Goal: Task Accomplishment & Management: Complete application form

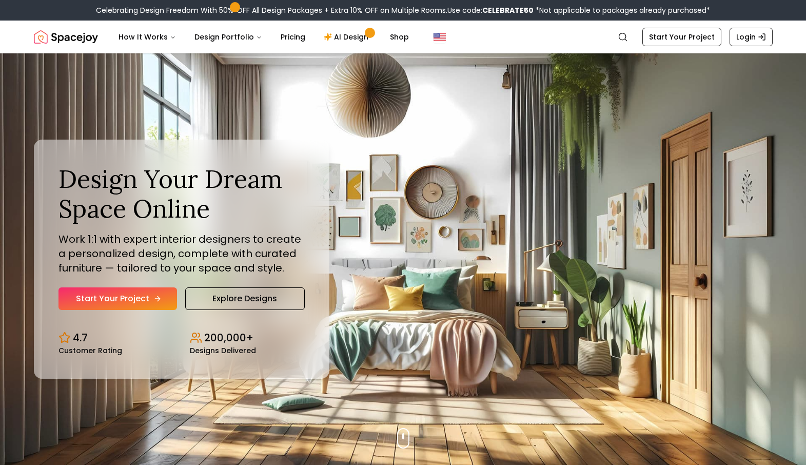
click at [162, 296] on link "Start Your Project" at bounding box center [117, 298] width 119 height 23
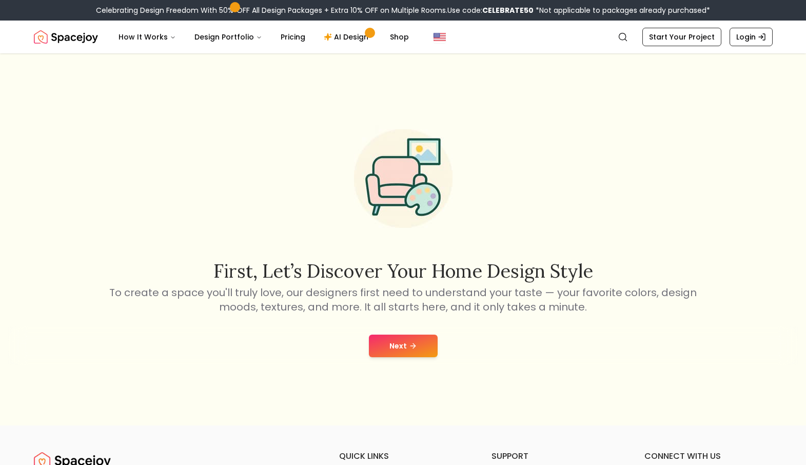
click at [390, 338] on button "Next" at bounding box center [403, 346] width 69 height 23
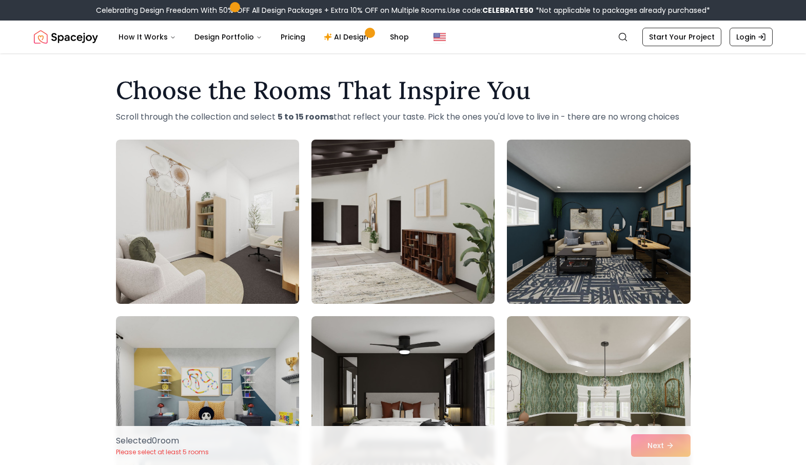
click at [367, 196] on img at bounding box center [403, 221] width 192 height 172
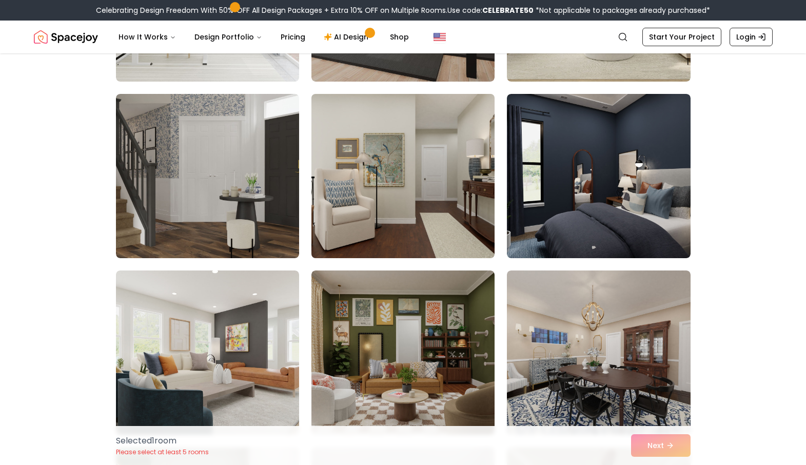
scroll to position [1812, 0]
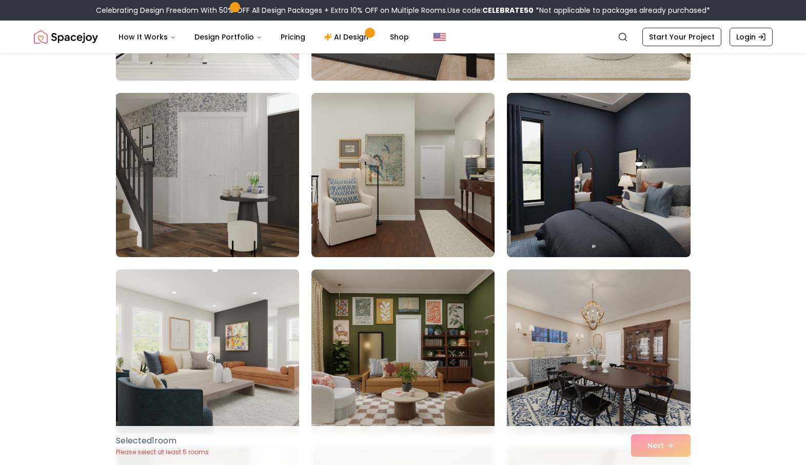
click at [179, 208] on img at bounding box center [207, 175] width 192 height 172
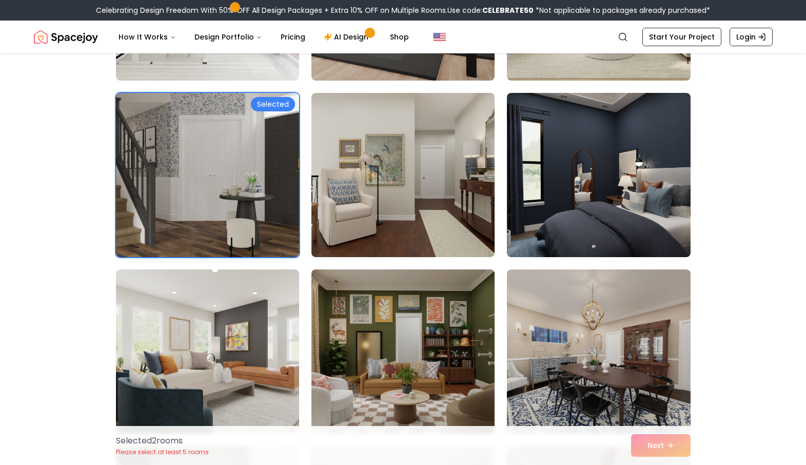
click at [377, 299] on img at bounding box center [403, 351] width 192 height 172
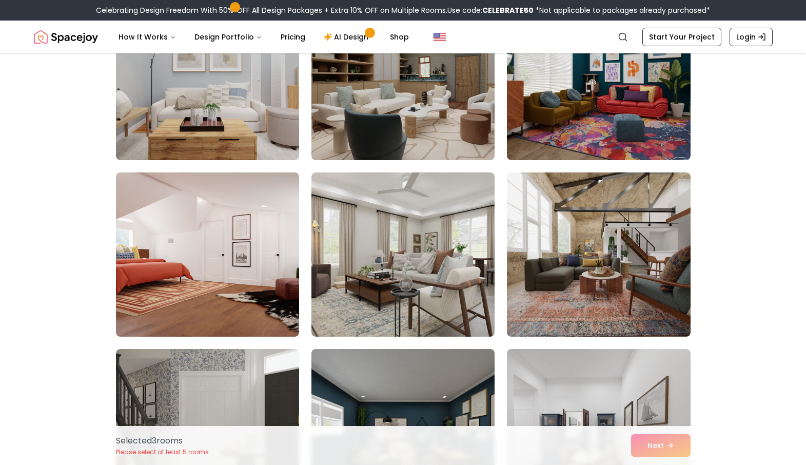
scroll to position [2988, 0]
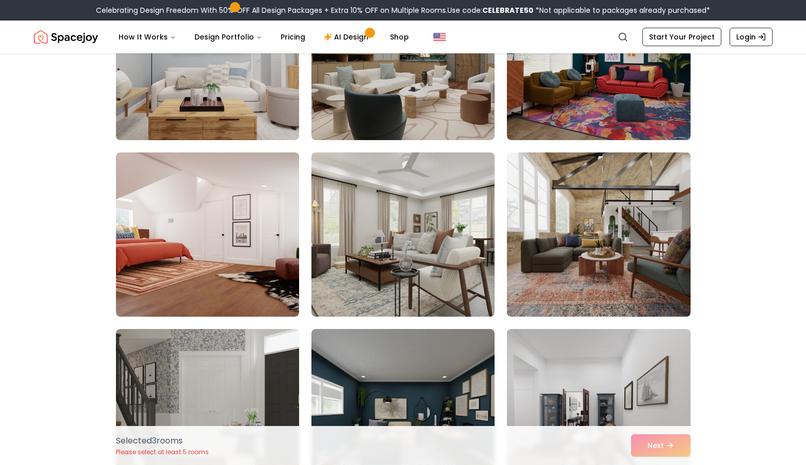
click at [577, 267] on img at bounding box center [598, 234] width 192 height 172
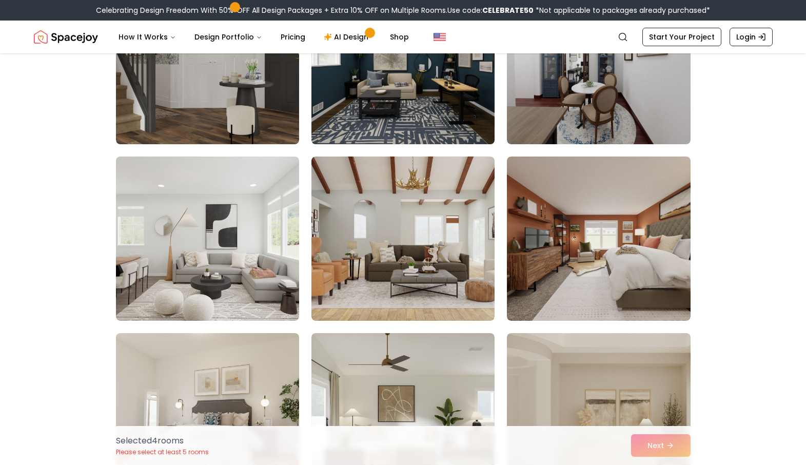
scroll to position [3356, 0]
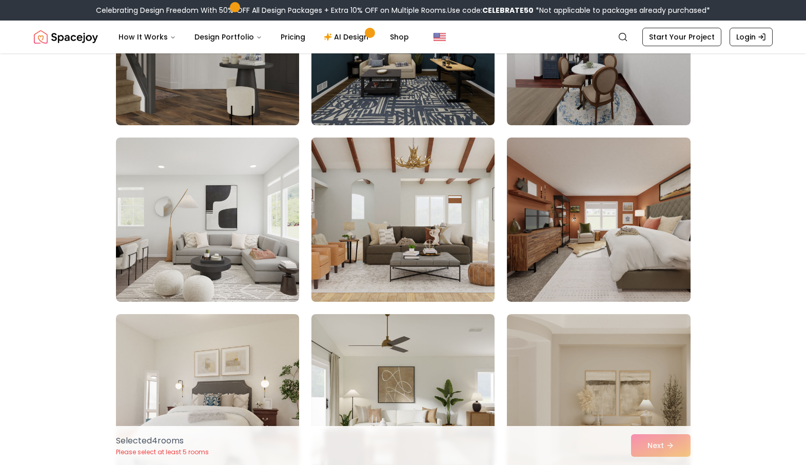
click at [414, 256] on img at bounding box center [403, 219] width 192 height 172
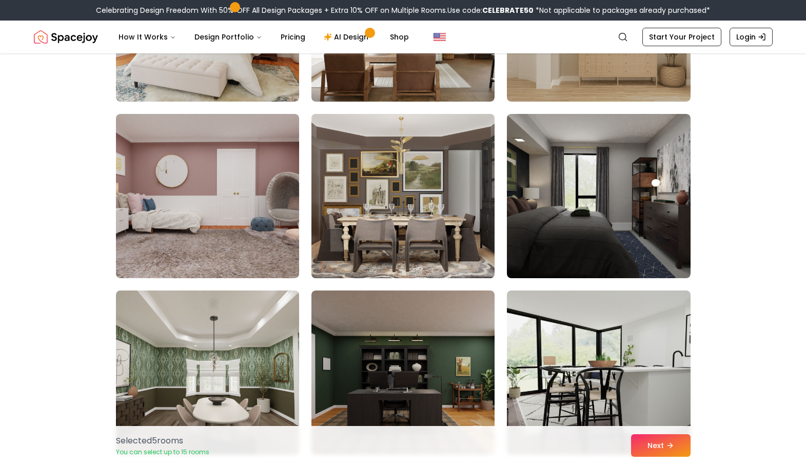
scroll to position [3751, 0]
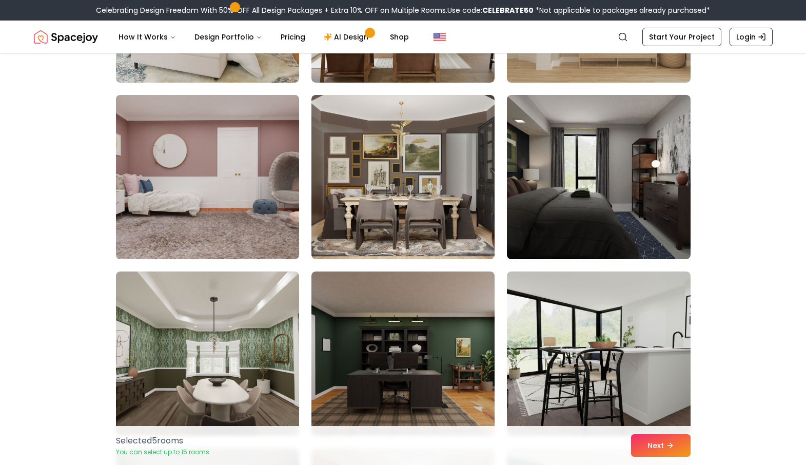
click at [228, 201] on img at bounding box center [207, 177] width 192 height 172
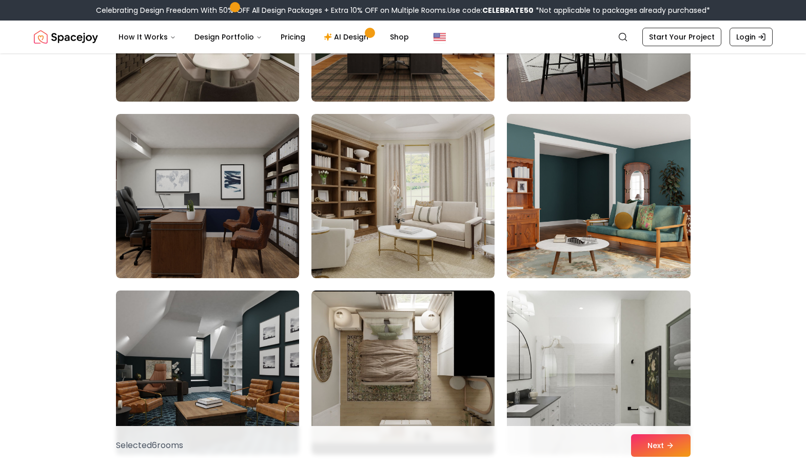
scroll to position [4089, 0]
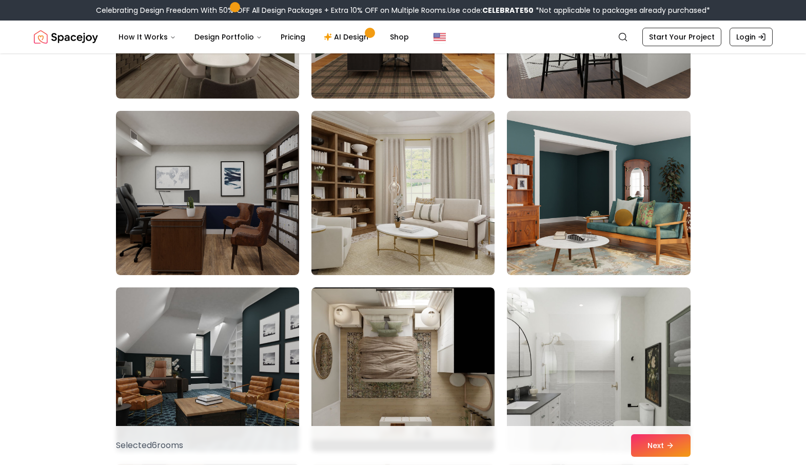
click at [358, 201] on img at bounding box center [403, 193] width 192 height 172
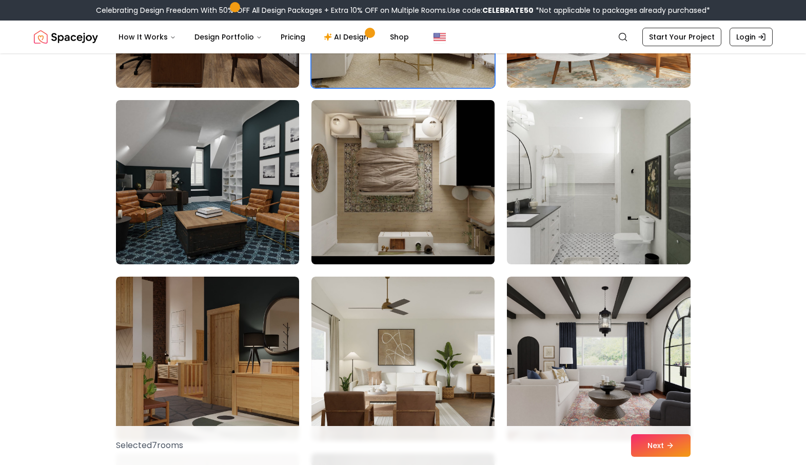
scroll to position [4277, 0]
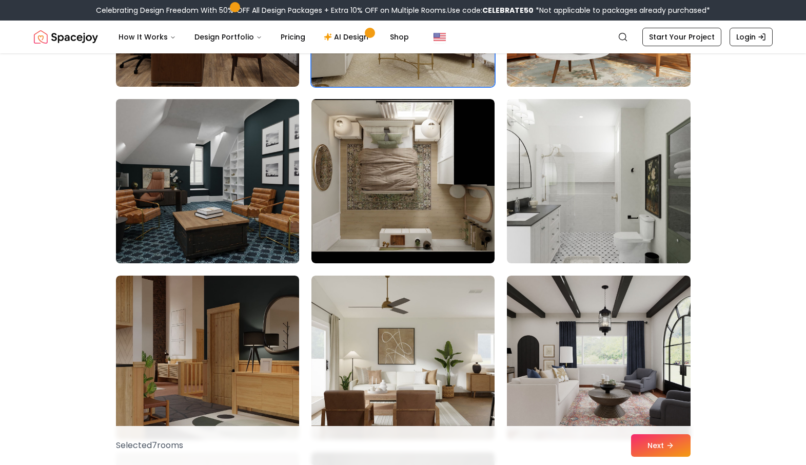
click at [244, 186] on img at bounding box center [207, 181] width 192 height 172
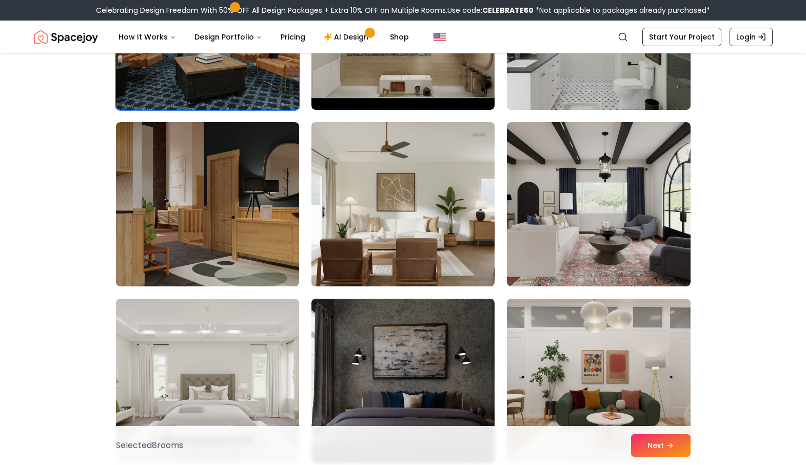
scroll to position [4442, 0]
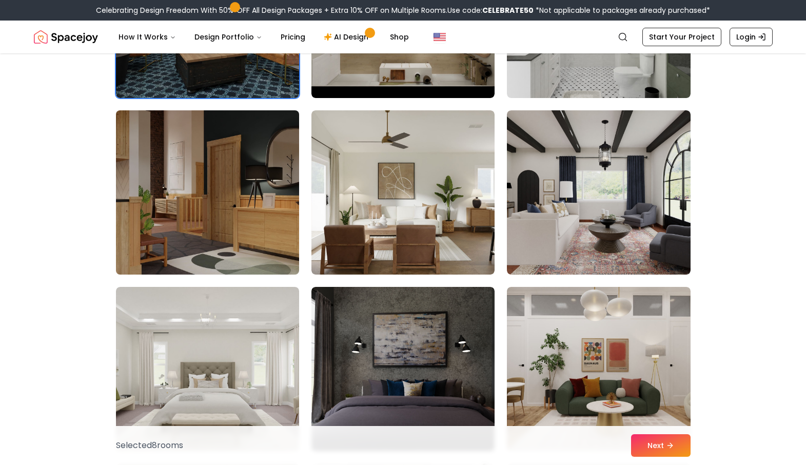
click at [190, 172] on img at bounding box center [207, 192] width 192 height 172
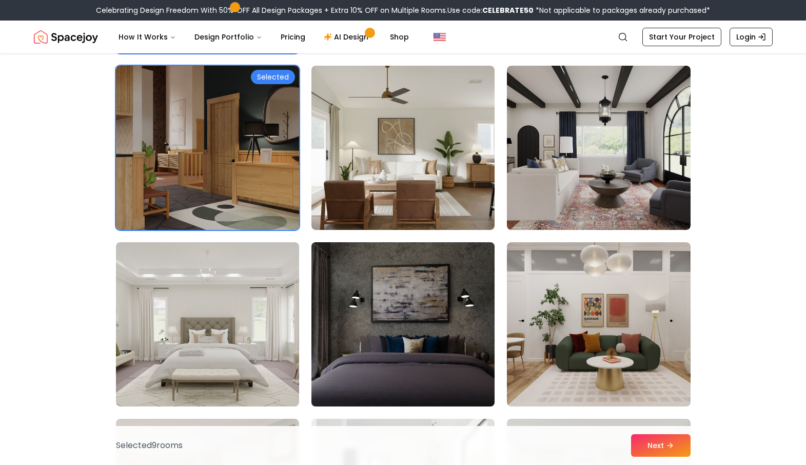
scroll to position [4486, 0]
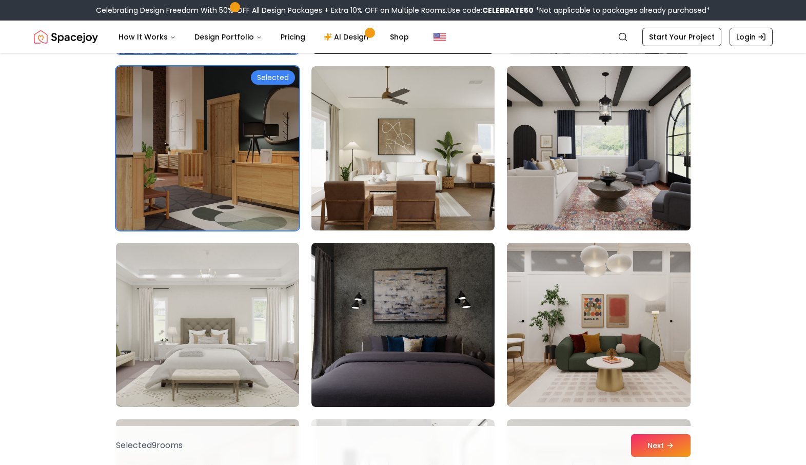
click at [605, 154] on img at bounding box center [598, 148] width 192 height 172
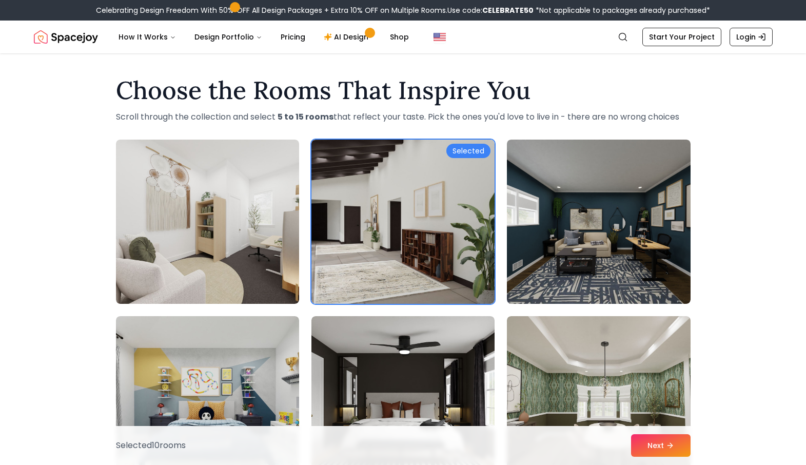
scroll to position [0, 0]
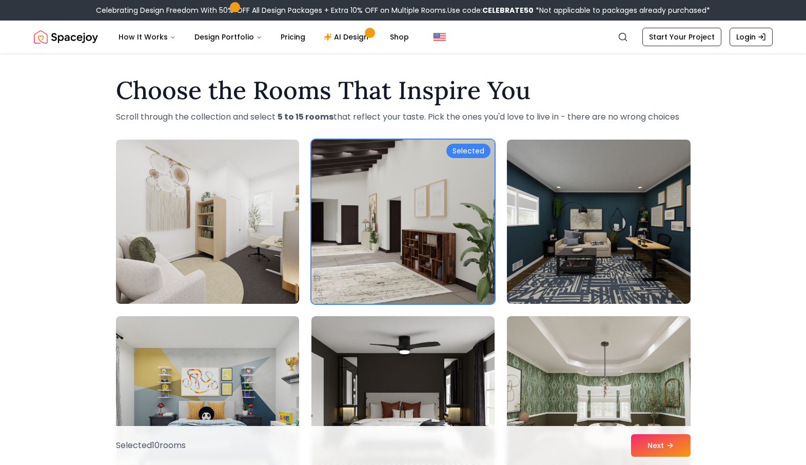
click at [470, 146] on div "Selected" at bounding box center [468, 151] width 44 height 14
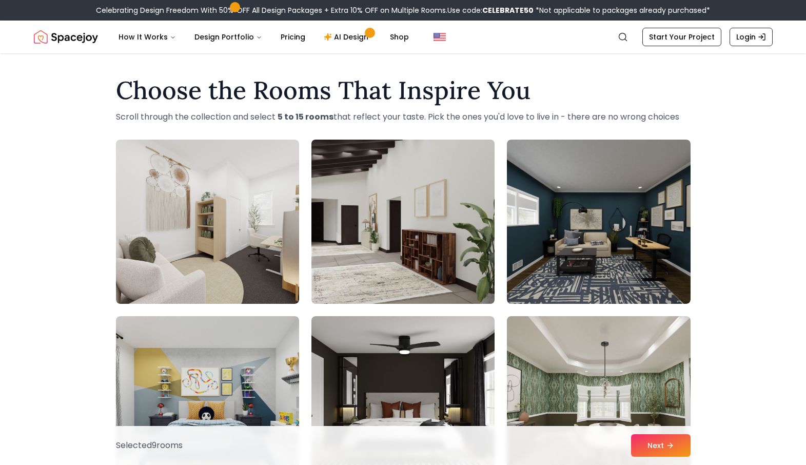
click at [470, 146] on img at bounding box center [403, 221] width 192 height 172
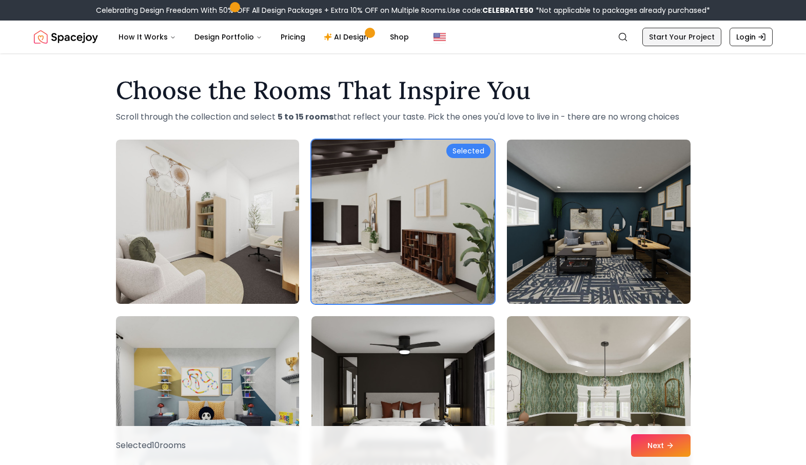
click at [682, 39] on link "Start Your Project" at bounding box center [681, 37] width 79 height 18
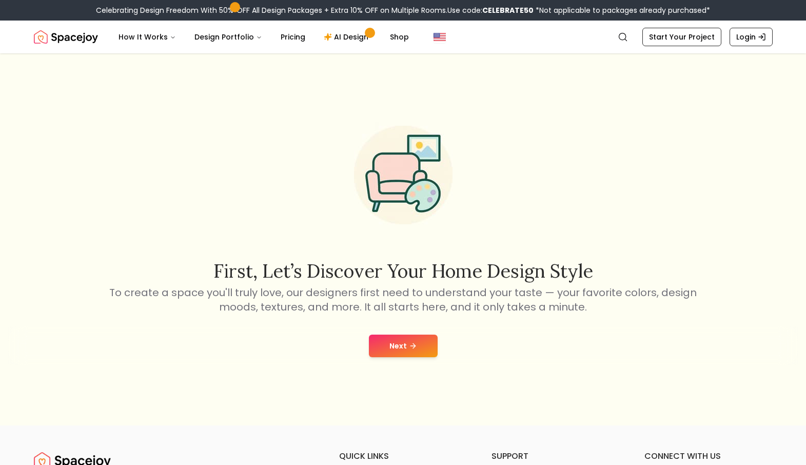
click at [402, 345] on button "Next" at bounding box center [403, 346] width 69 height 23
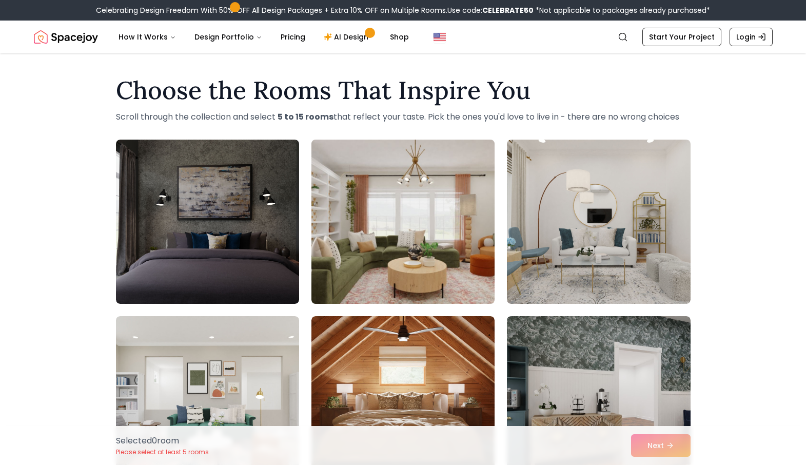
click at [367, 218] on img at bounding box center [403, 221] width 192 height 172
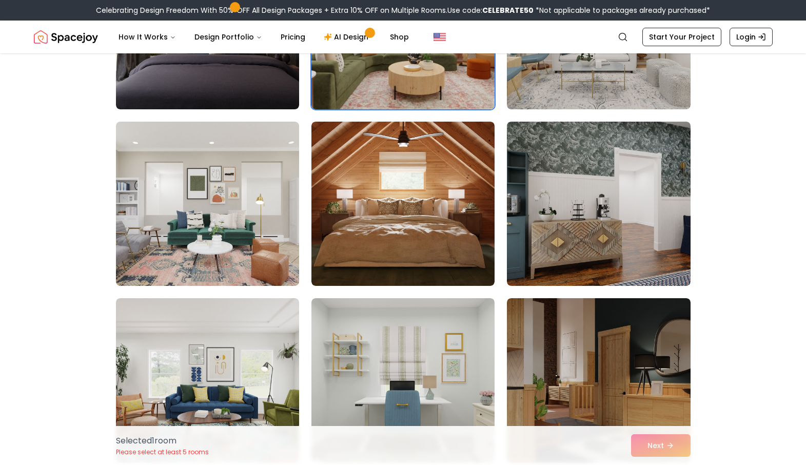
scroll to position [232, 0]
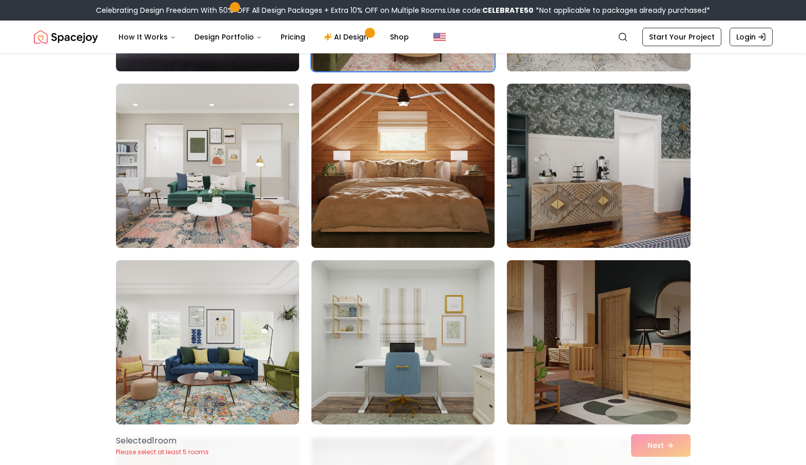
click at [400, 162] on img at bounding box center [403, 166] width 192 height 172
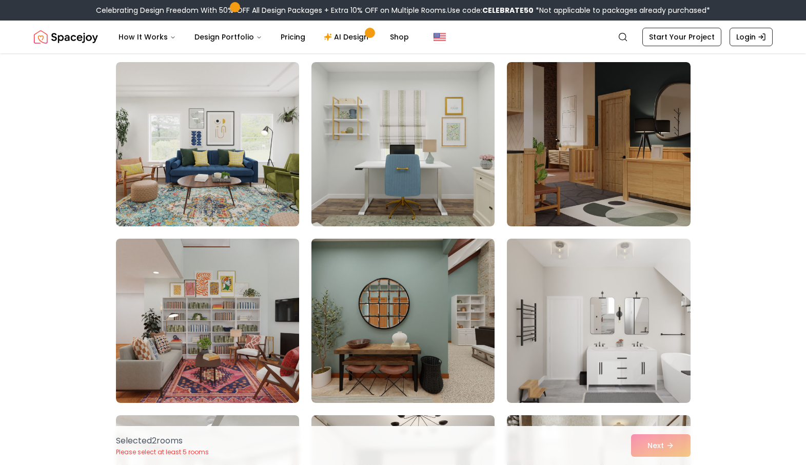
scroll to position [452, 0]
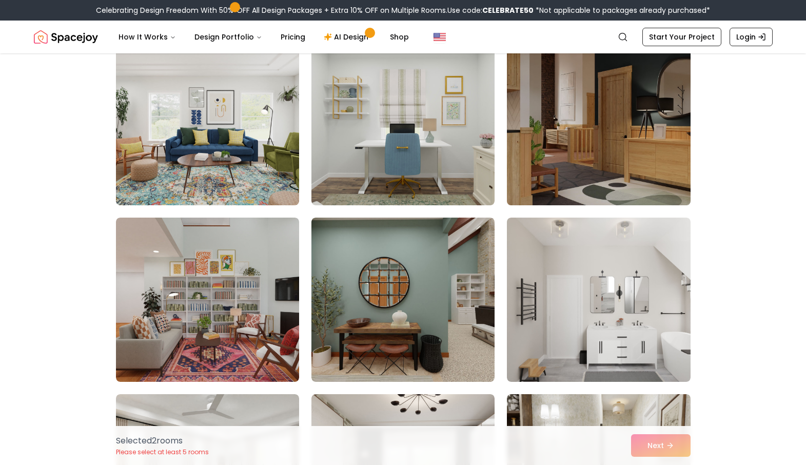
click at [614, 118] on img at bounding box center [598, 123] width 192 height 172
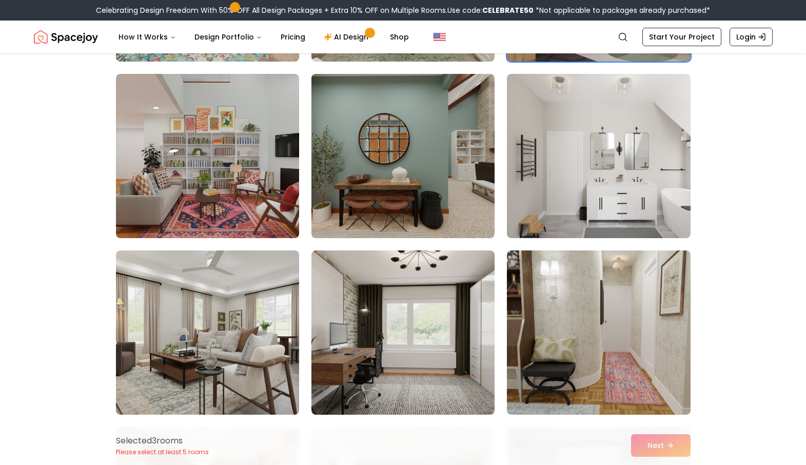
scroll to position [611, 0]
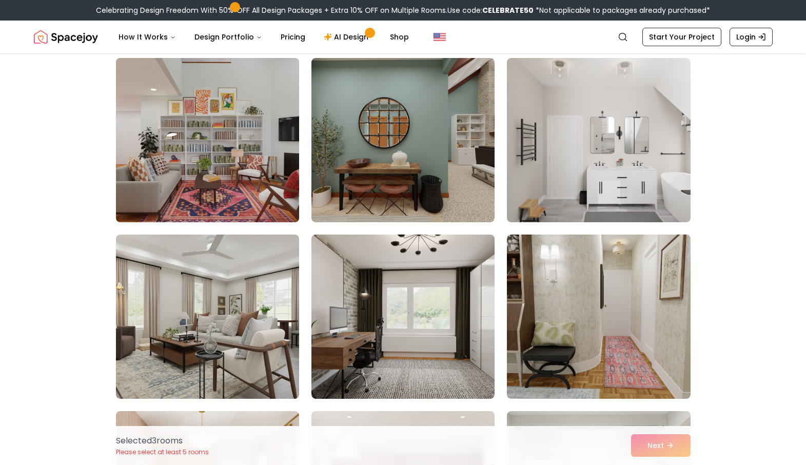
click at [207, 146] on img at bounding box center [207, 140] width 192 height 172
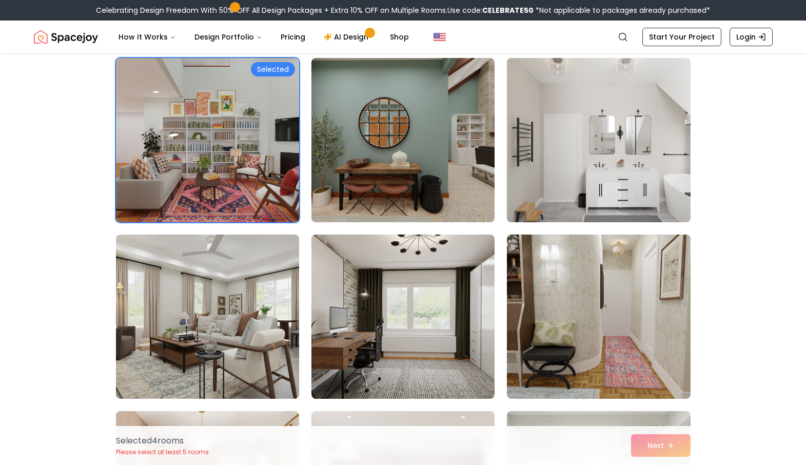
scroll to position [664, 0]
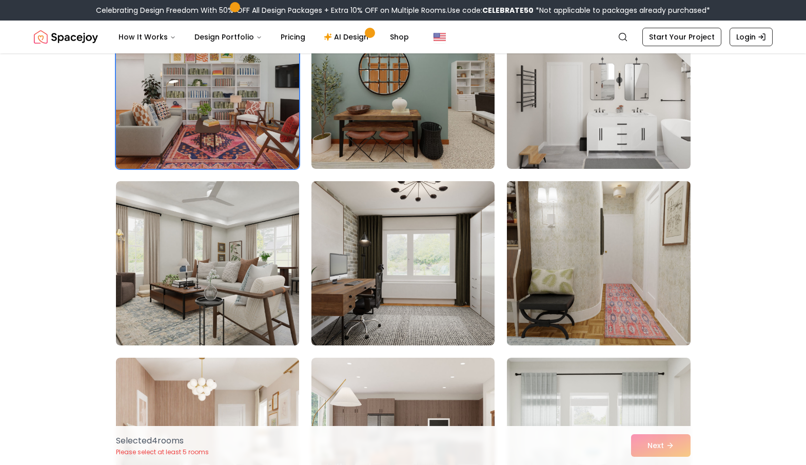
click at [585, 241] on img at bounding box center [598, 263] width 192 height 172
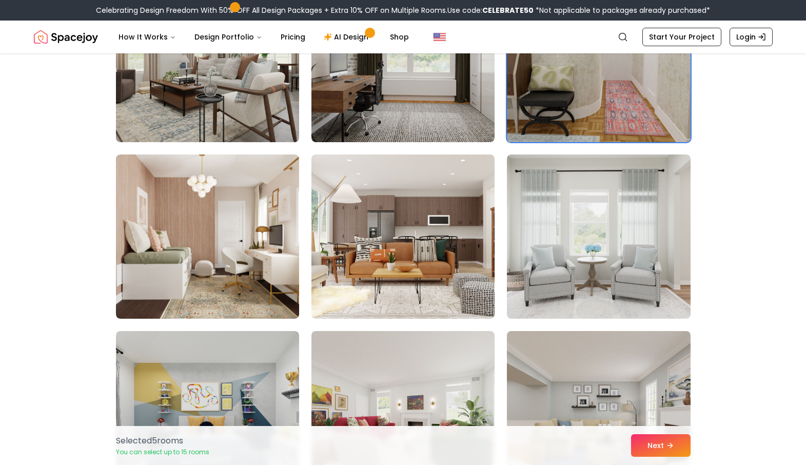
scroll to position [868, 0]
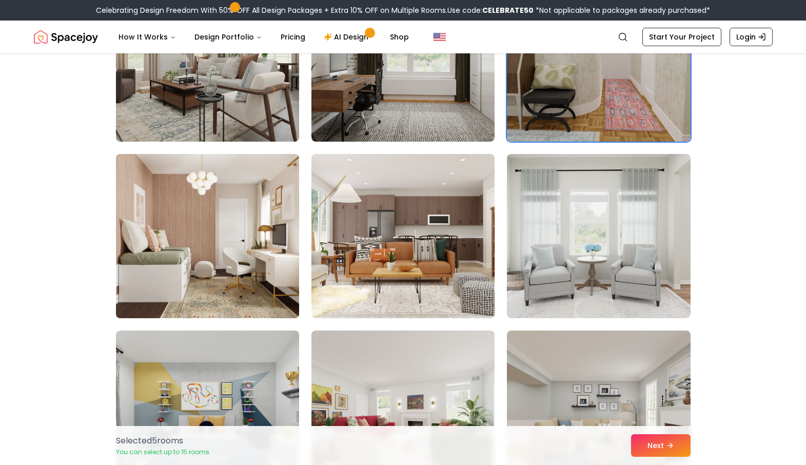
click at [280, 233] on img at bounding box center [207, 236] width 192 height 172
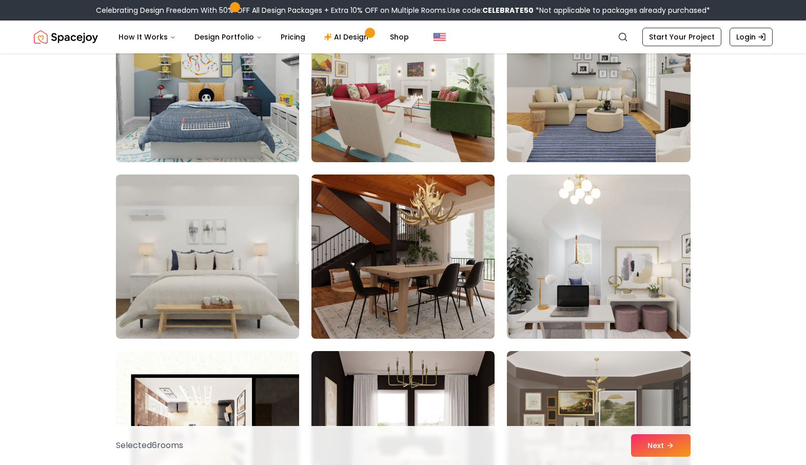
click at [436, 259] on img at bounding box center [403, 256] width 192 height 172
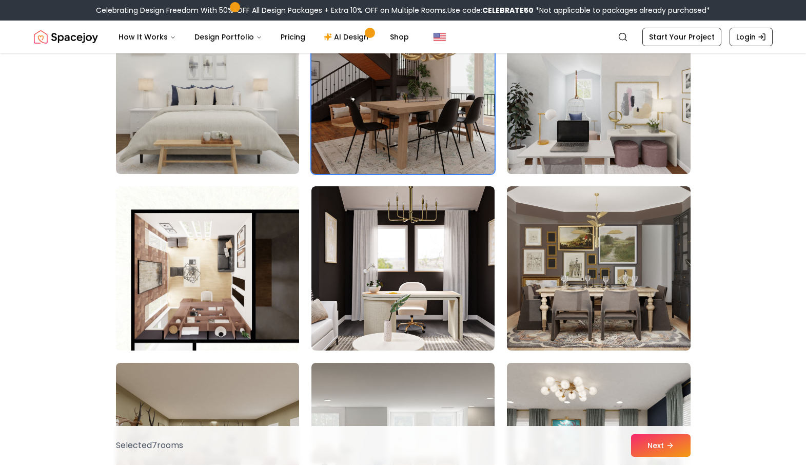
scroll to position [1367, 0]
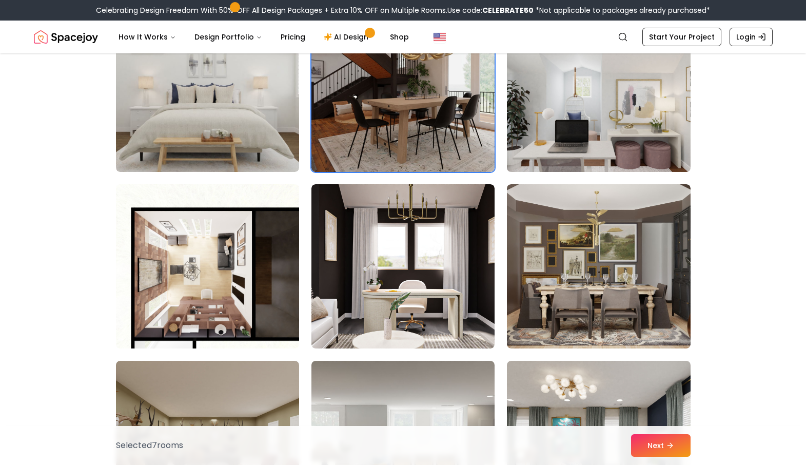
click at [535, 112] on img at bounding box center [598, 90] width 192 height 172
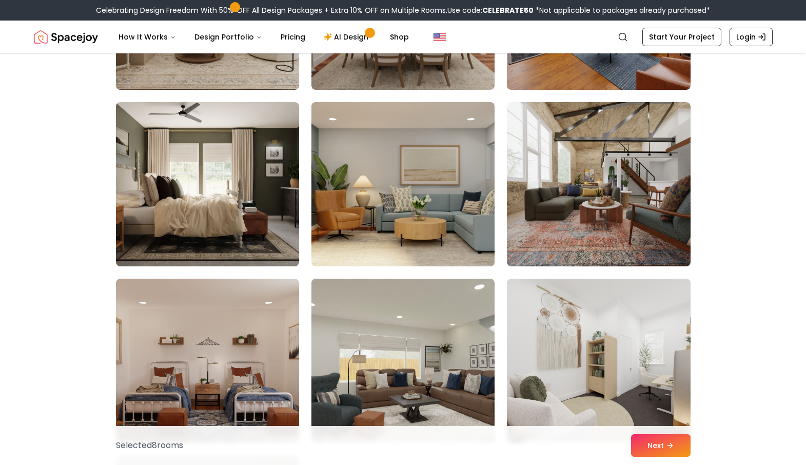
scroll to position [1982, 0]
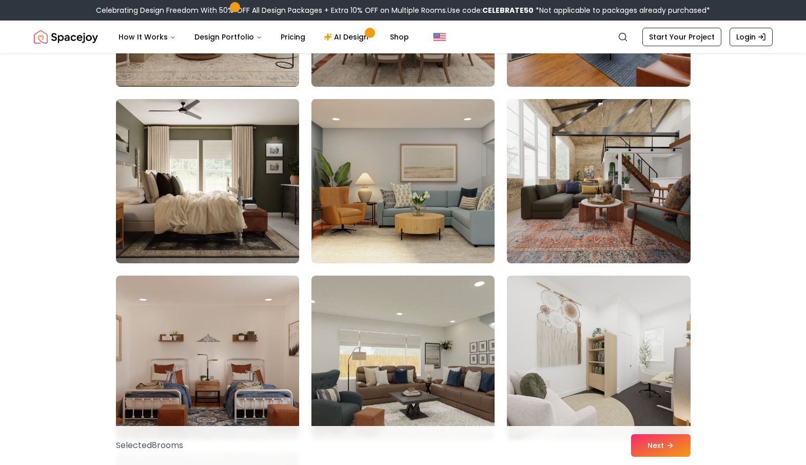
click at [509, 197] on img at bounding box center [598, 181] width 192 height 172
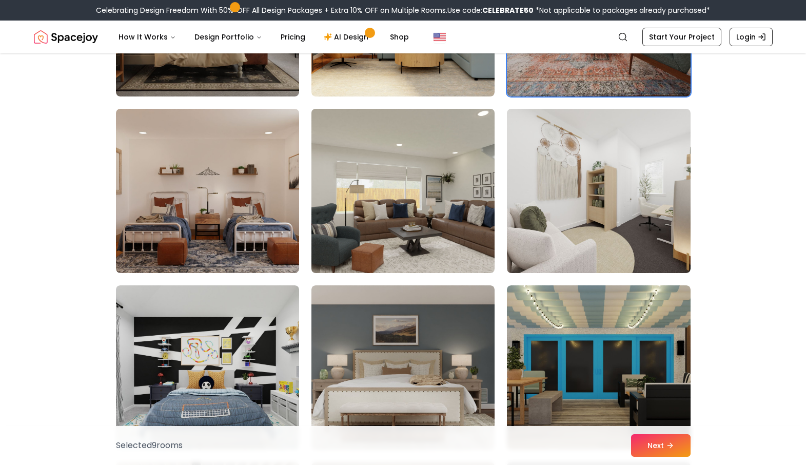
scroll to position [2149, 0]
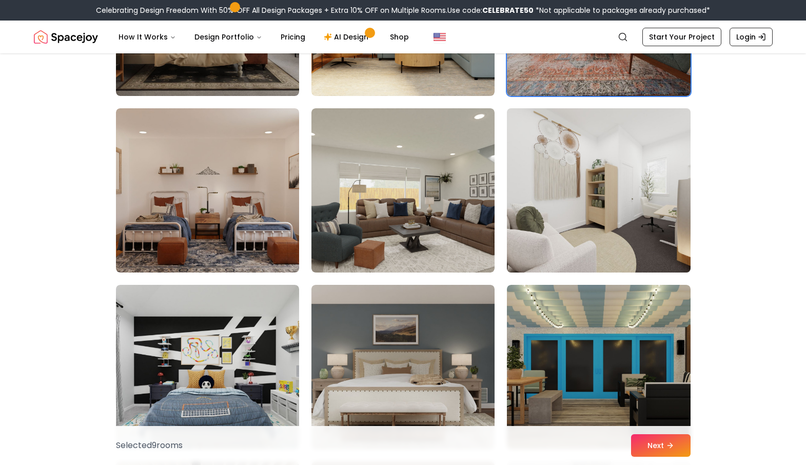
click at [548, 254] on img at bounding box center [598, 190] width 192 height 172
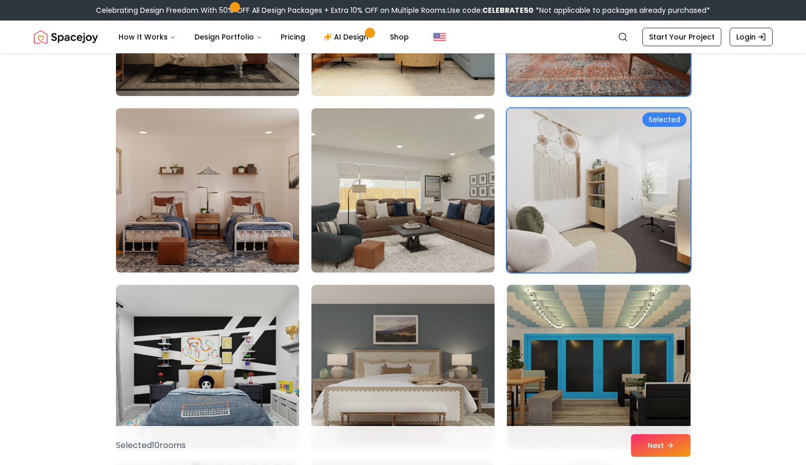
click at [574, 152] on img at bounding box center [598, 190] width 192 height 172
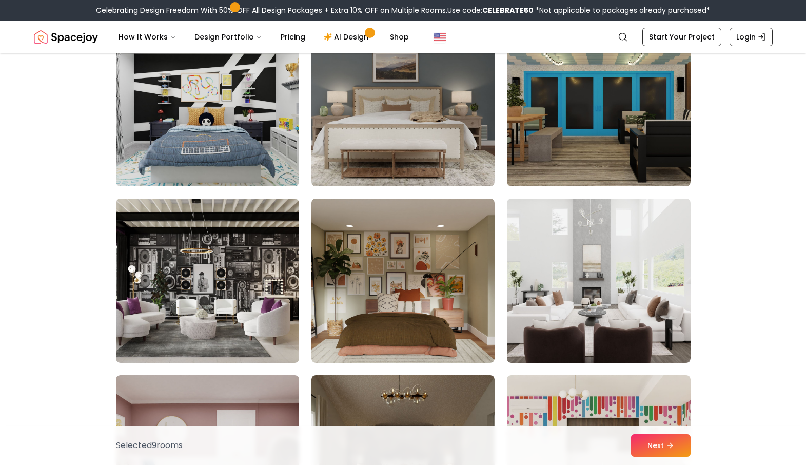
scroll to position [2418, 0]
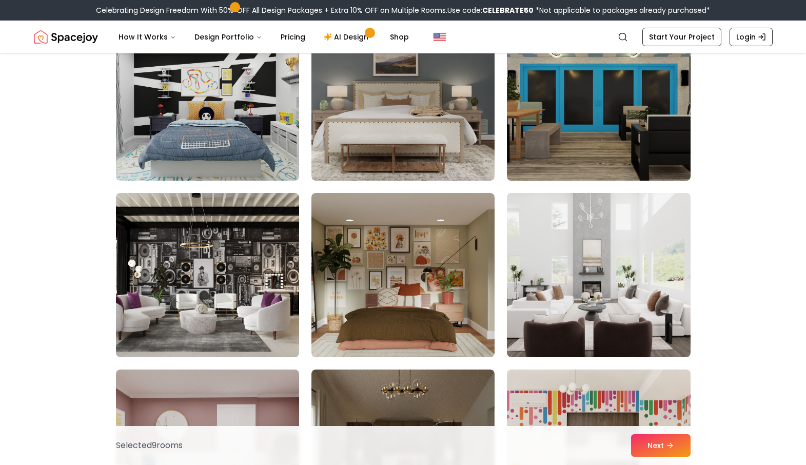
click at [561, 90] on img at bounding box center [598, 98] width 192 height 172
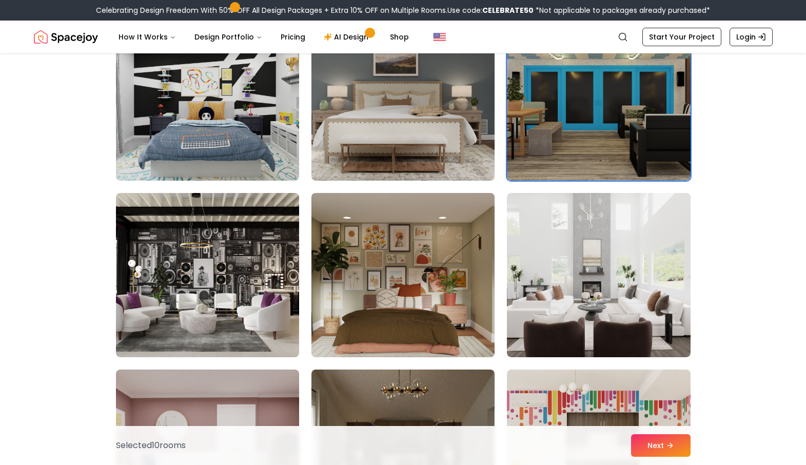
click at [342, 275] on img at bounding box center [403, 275] width 192 height 172
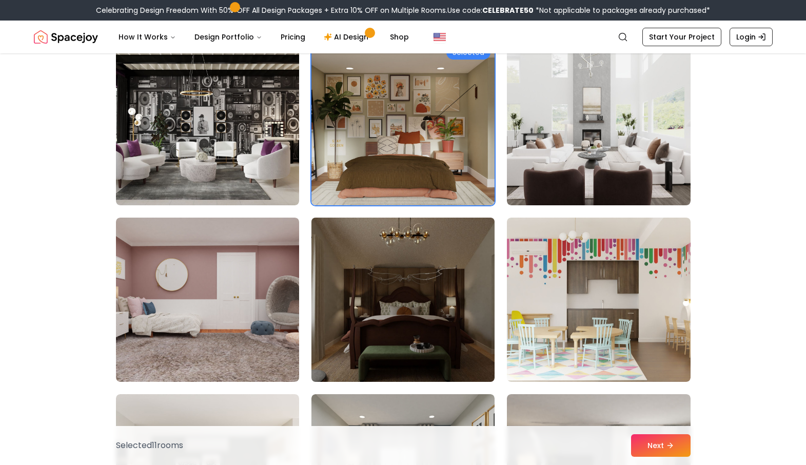
scroll to position [2634, 0]
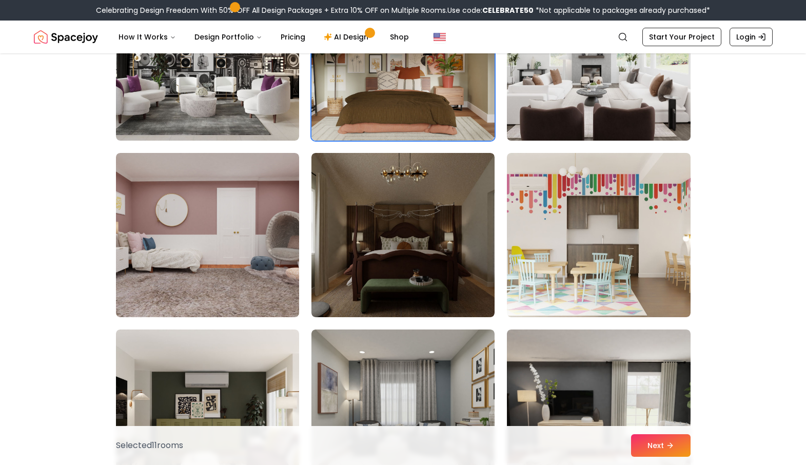
click at [602, 88] on img at bounding box center [598, 58] width 192 height 172
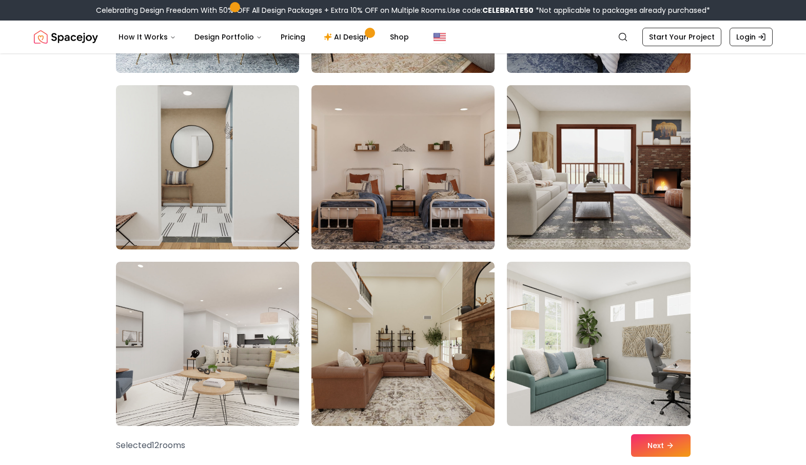
scroll to position [3233, 0]
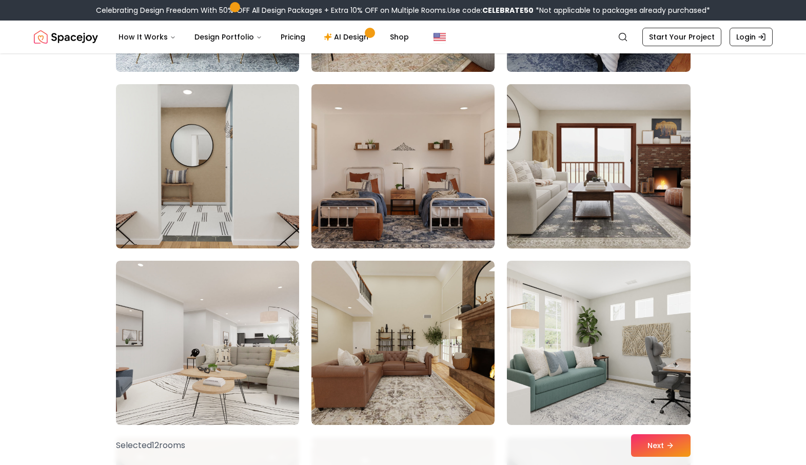
click at [595, 194] on img at bounding box center [598, 166] width 192 height 172
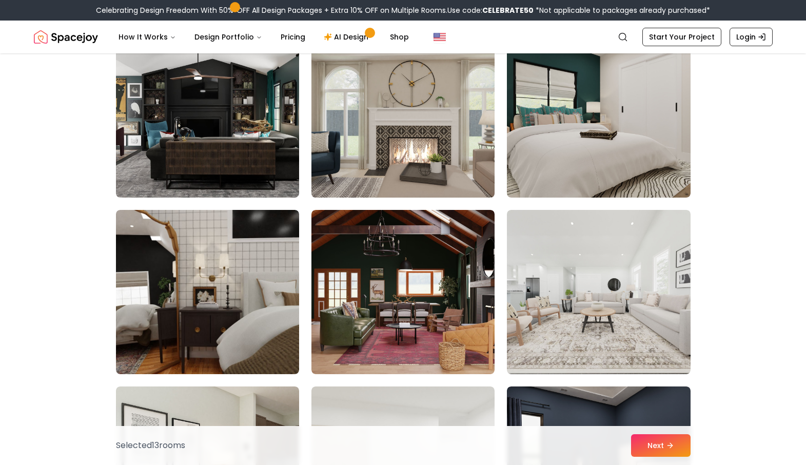
scroll to position [4177, 0]
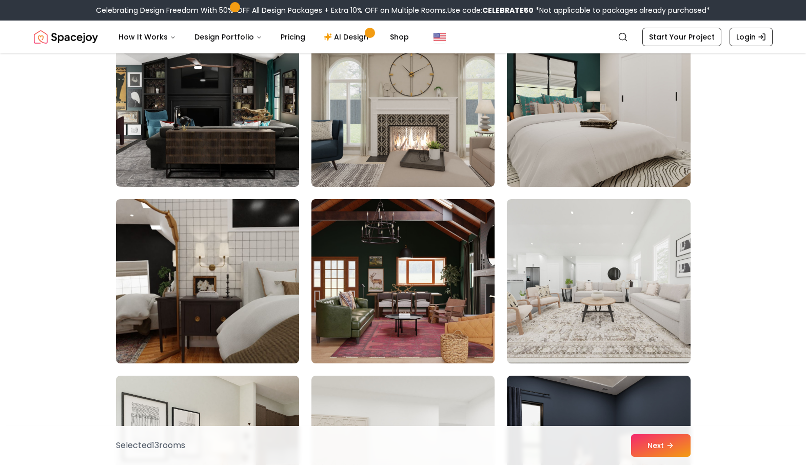
click at [425, 261] on img at bounding box center [403, 281] width 192 height 172
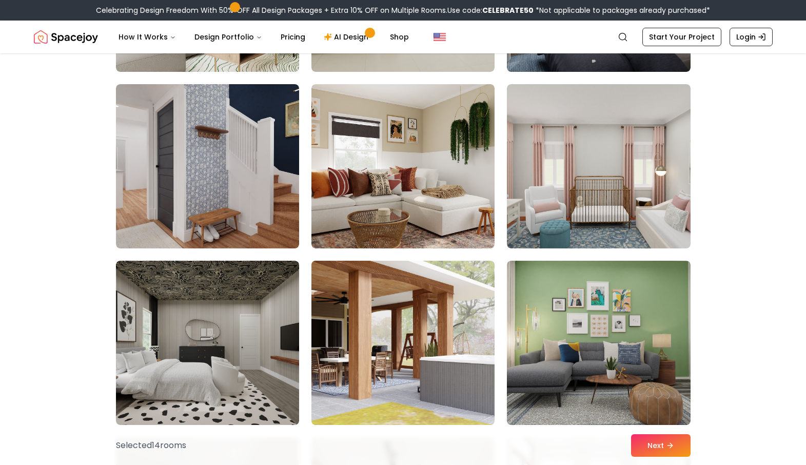
scroll to position [4645, 0]
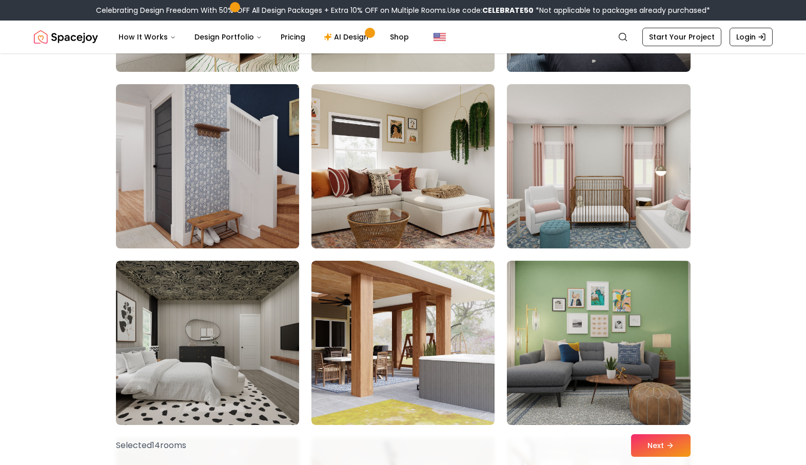
click at [245, 183] on img at bounding box center [207, 166] width 192 height 172
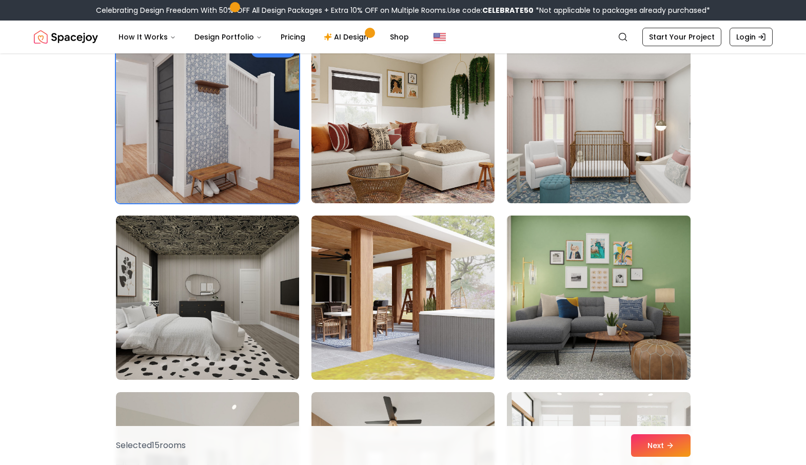
scroll to position [4694, 0]
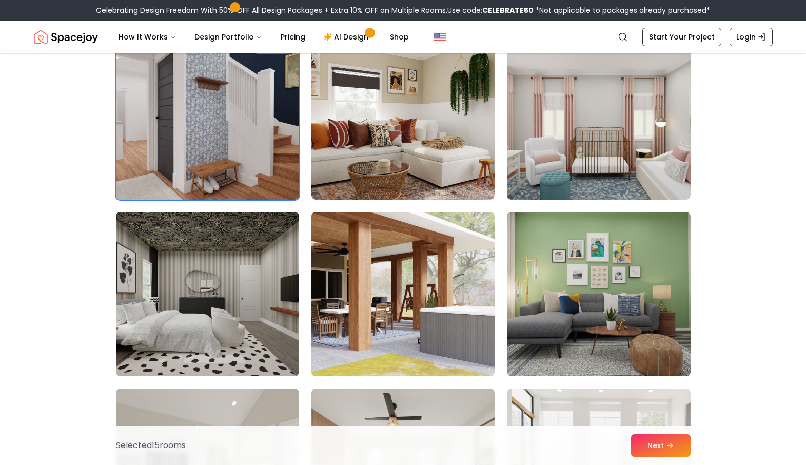
click at [461, 268] on img at bounding box center [403, 294] width 192 height 172
click at [462, 268] on img at bounding box center [403, 294] width 192 height 172
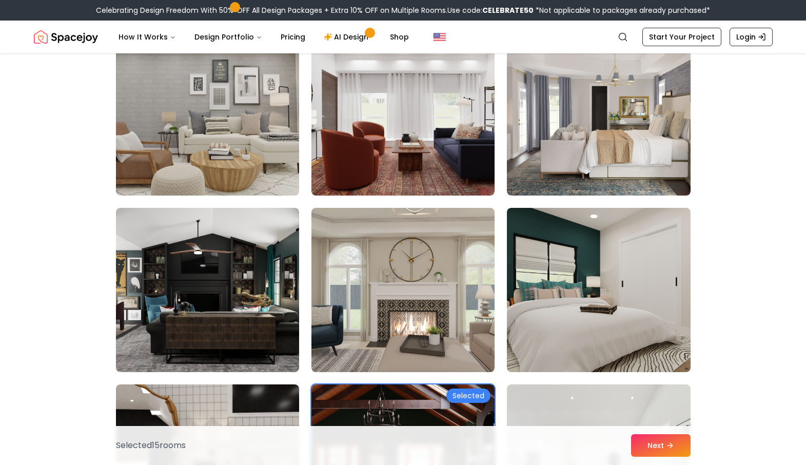
scroll to position [4043, 0]
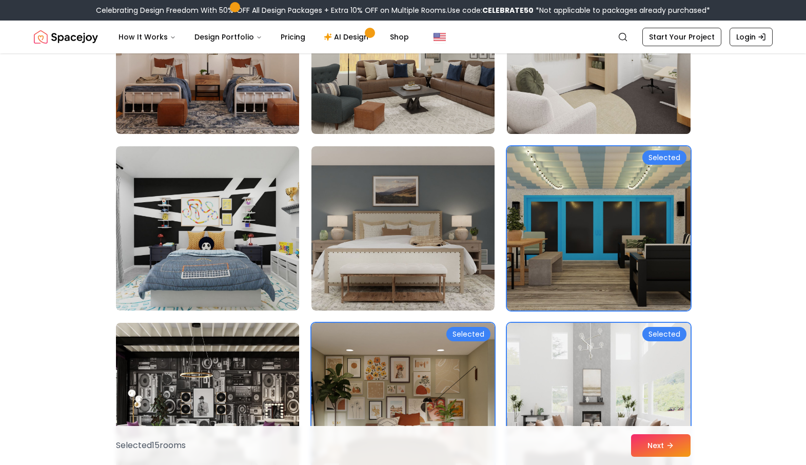
click at [539, 215] on img at bounding box center [598, 228] width 183 height 164
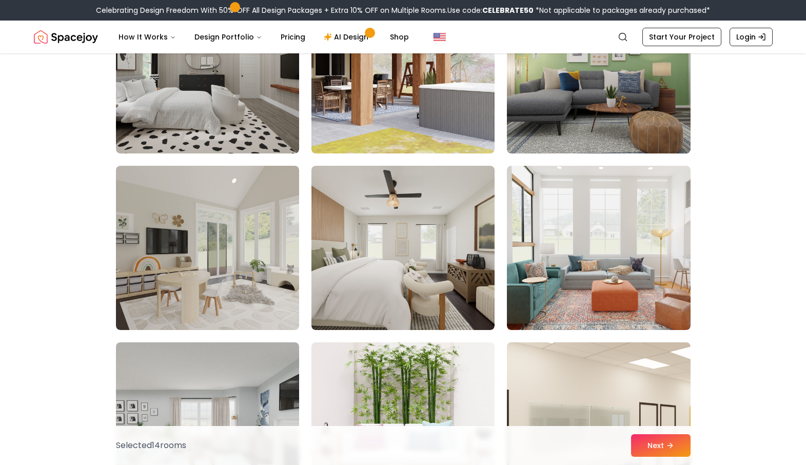
scroll to position [4906, 0]
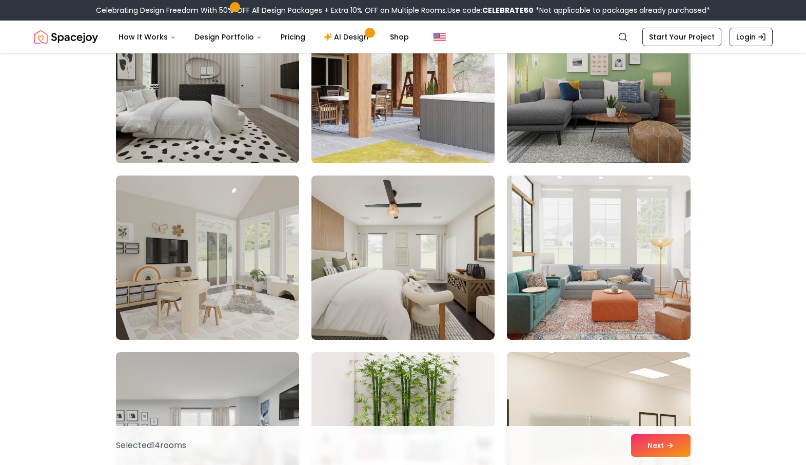
click at [440, 99] on img at bounding box center [403, 81] width 192 height 172
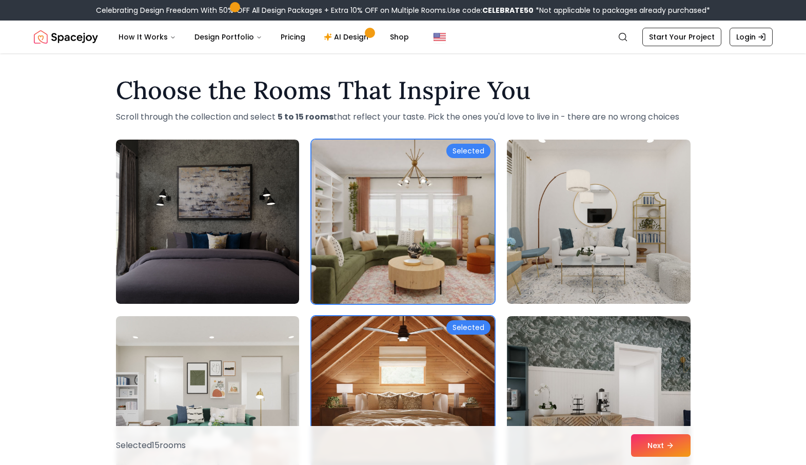
scroll to position [0, 0]
click at [480, 121] on p "Scroll through the collection and select 5 to 15 rooms that reflect your taste.…" at bounding box center [403, 117] width 575 height 12
click at [508, 96] on h1 "Choose the Rooms That Inspire You" at bounding box center [403, 90] width 575 height 25
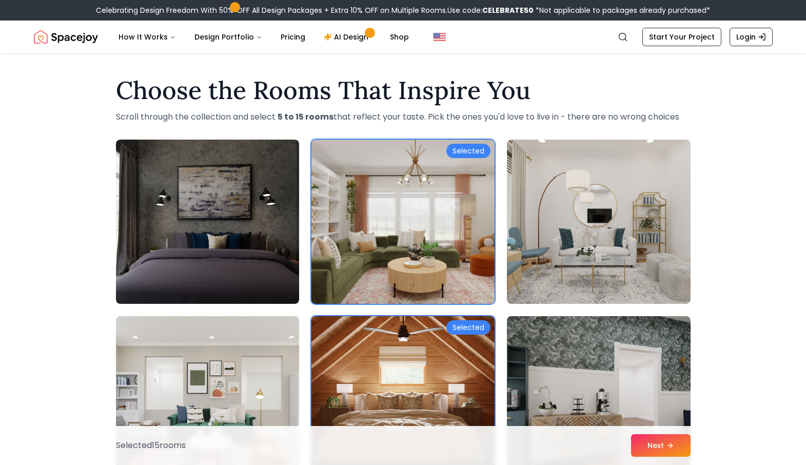
click at [488, 161] on img at bounding box center [403, 221] width 192 height 172
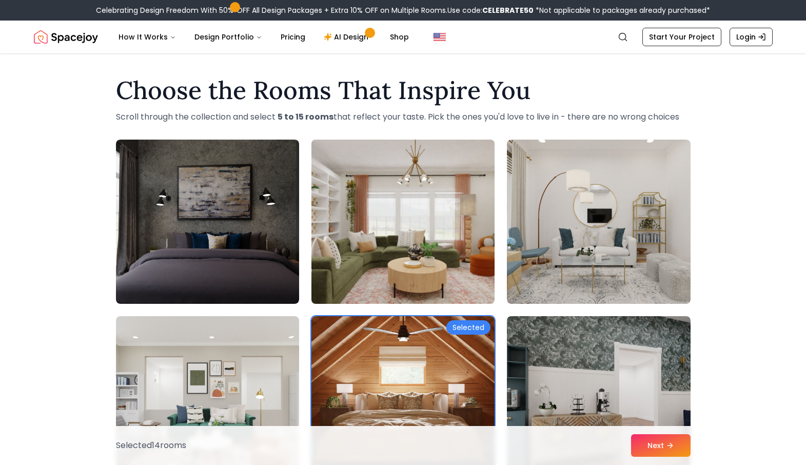
click at [488, 161] on img at bounding box center [403, 221] width 192 height 172
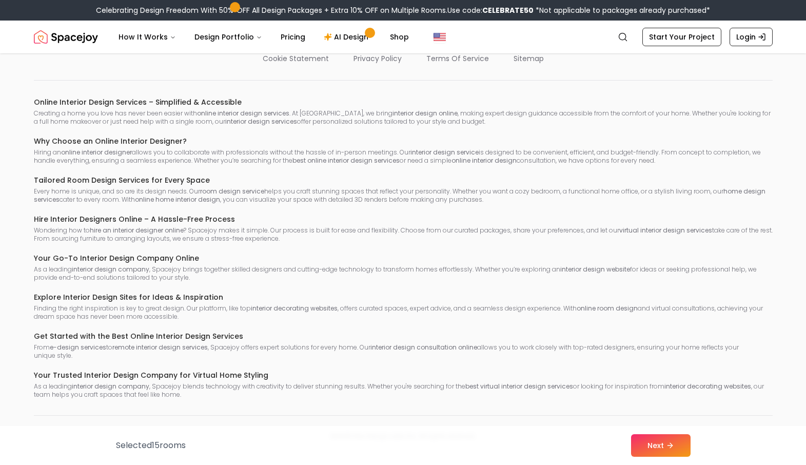
scroll to position [6408, 0]
click at [663, 444] on button "Next" at bounding box center [661, 445] width 60 height 23
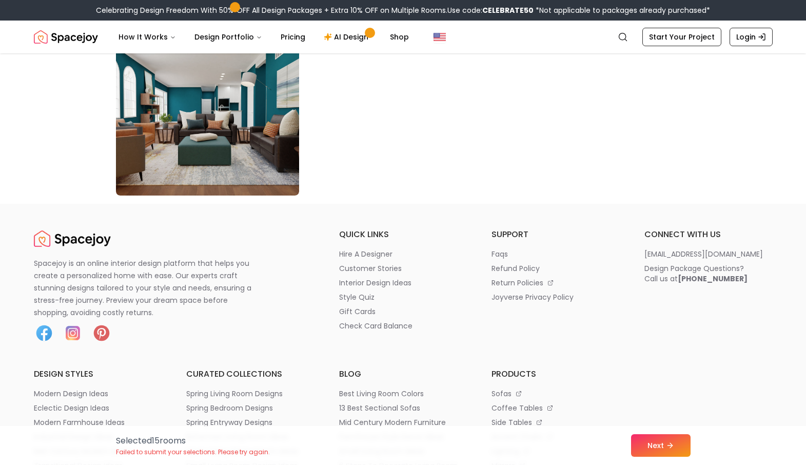
scroll to position [6107, 0]
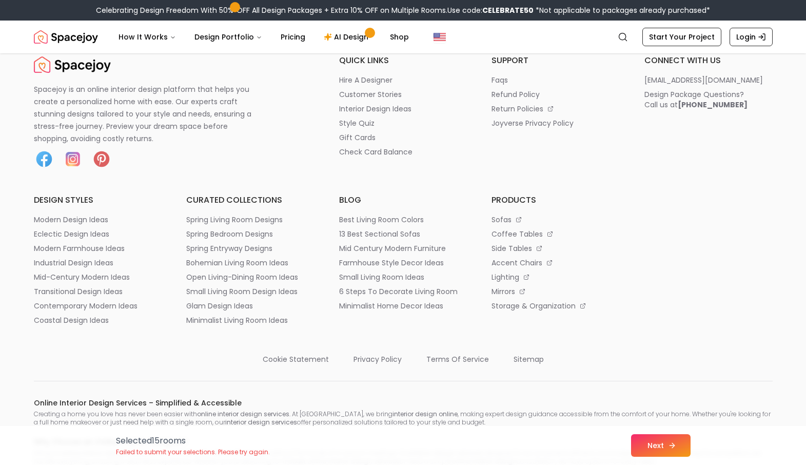
click at [665, 453] on button "Next" at bounding box center [661, 445] width 60 height 23
